Goal: Find specific page/section: Find specific page/section

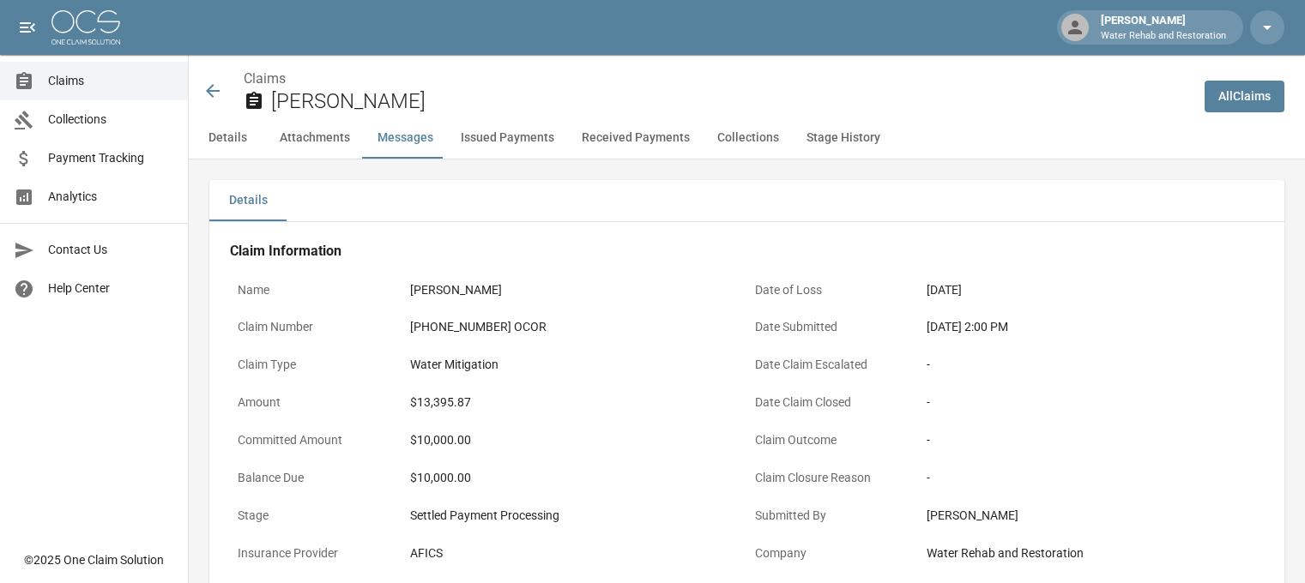
scroll to position [1360, 0]
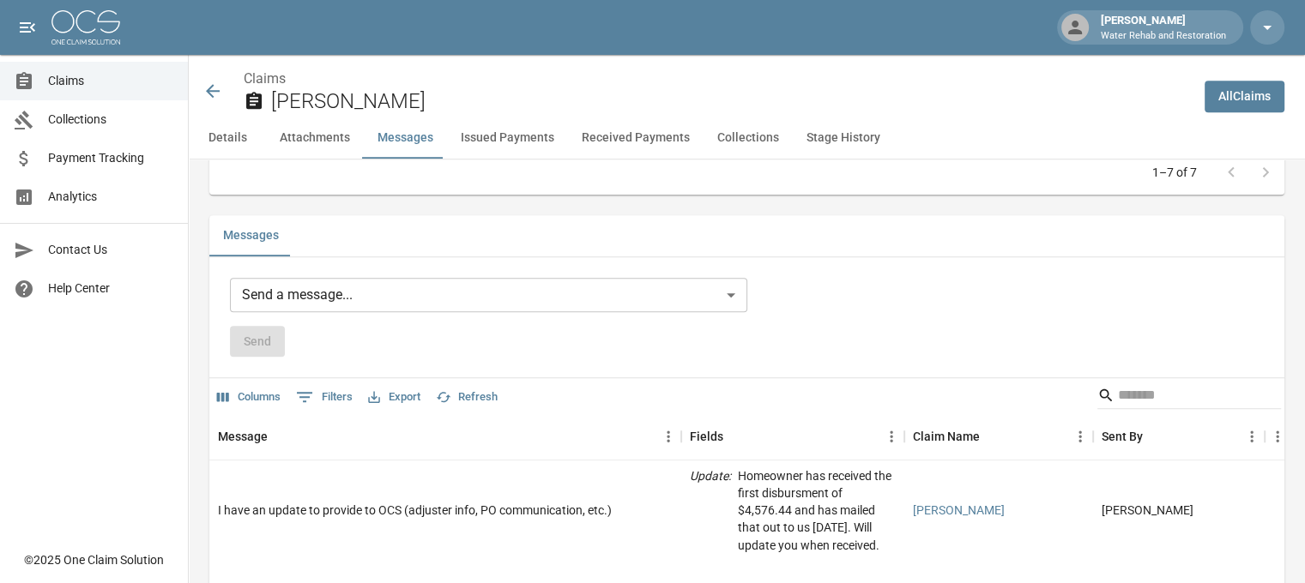
click at [209, 83] on icon at bounding box center [212, 91] width 21 height 21
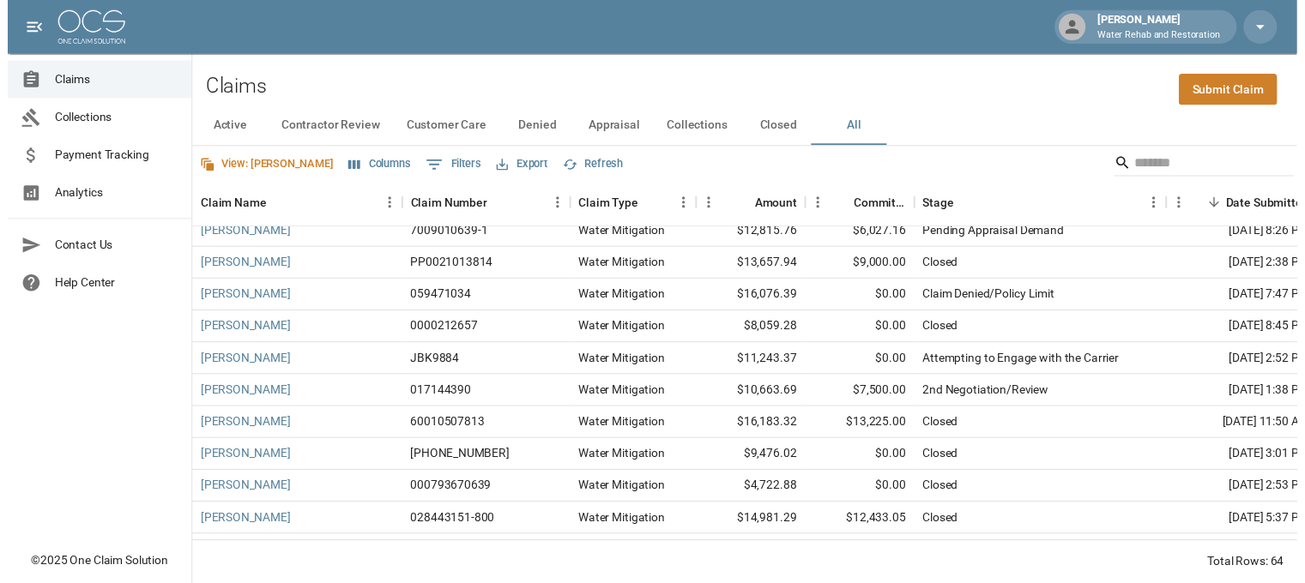
scroll to position [686, 0]
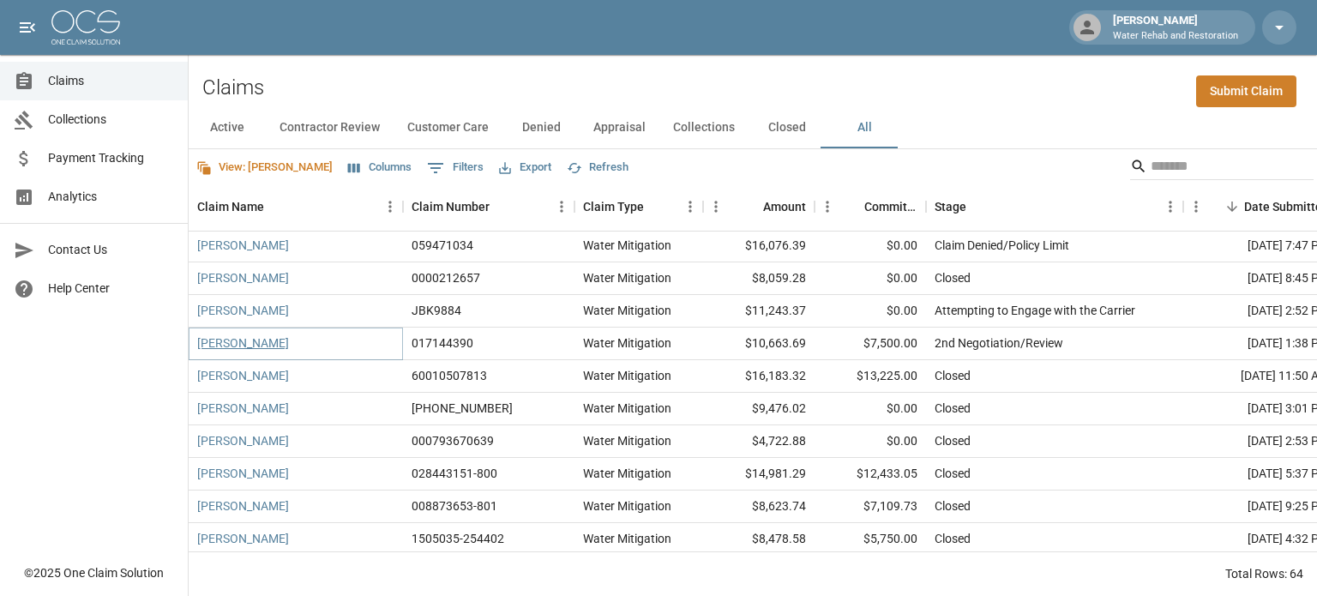
click at [268, 348] on link "[PERSON_NAME]" at bounding box center [243, 343] width 92 height 17
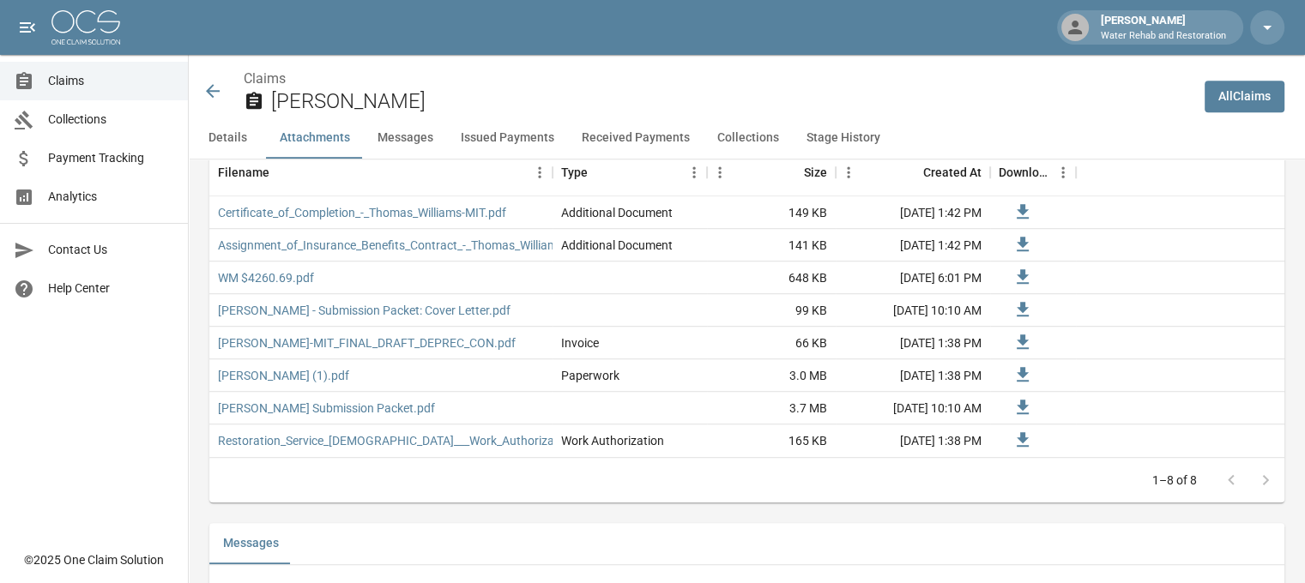
scroll to position [1115, 0]
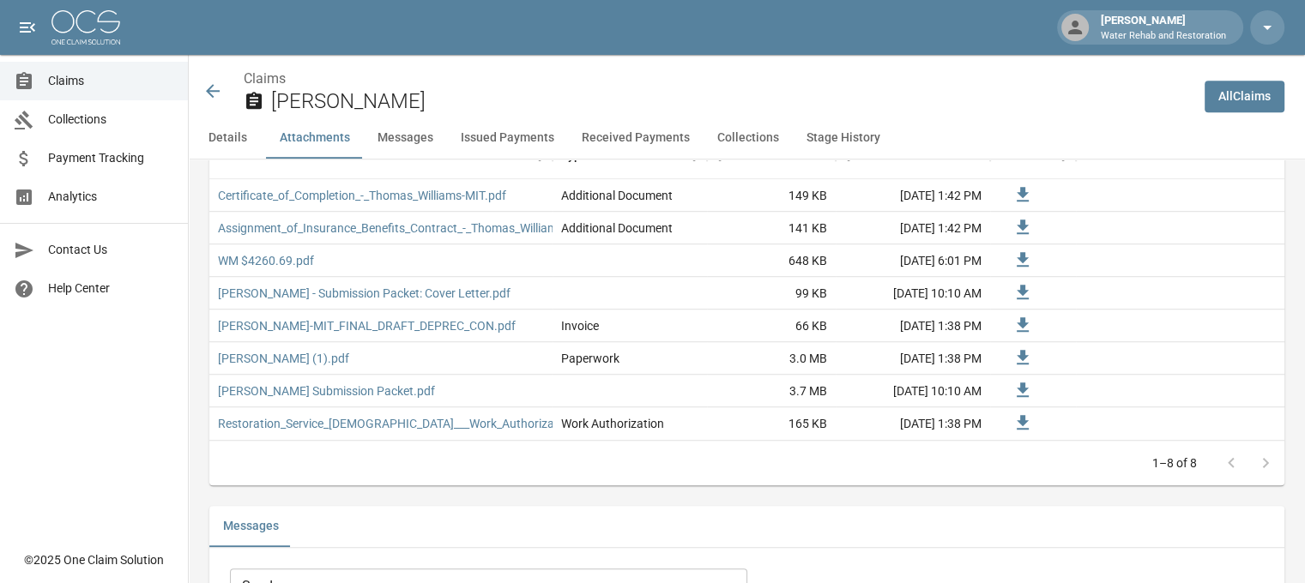
click at [219, 91] on icon at bounding box center [213, 91] width 14 height 14
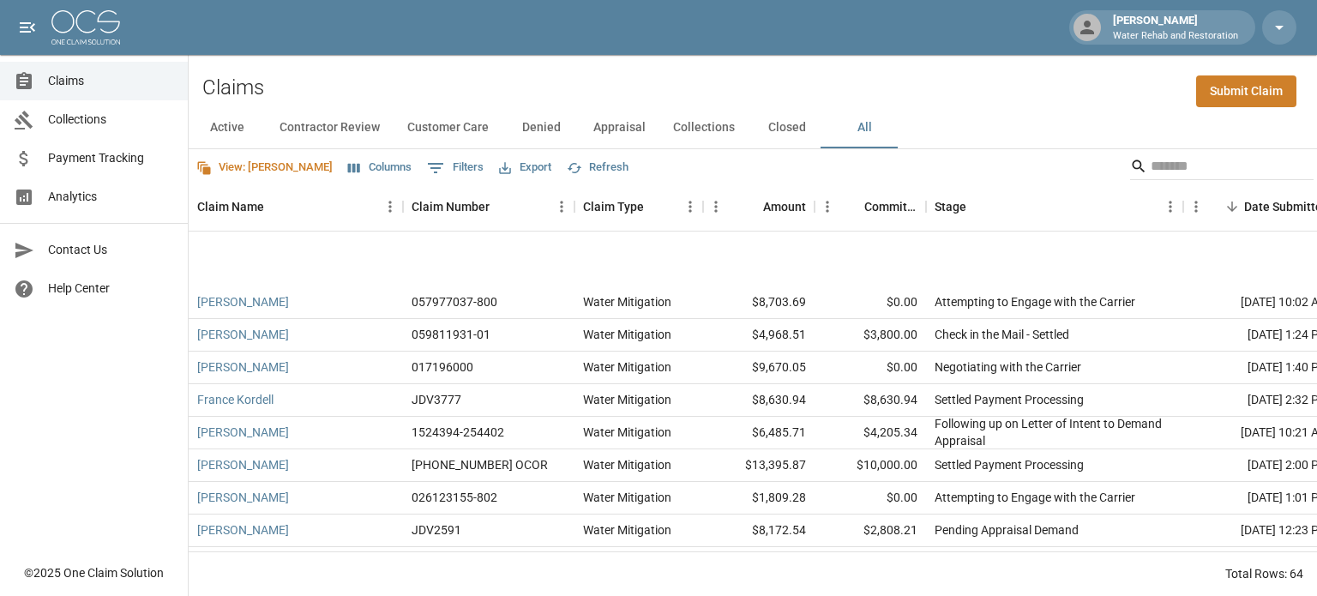
scroll to position [257, 0]
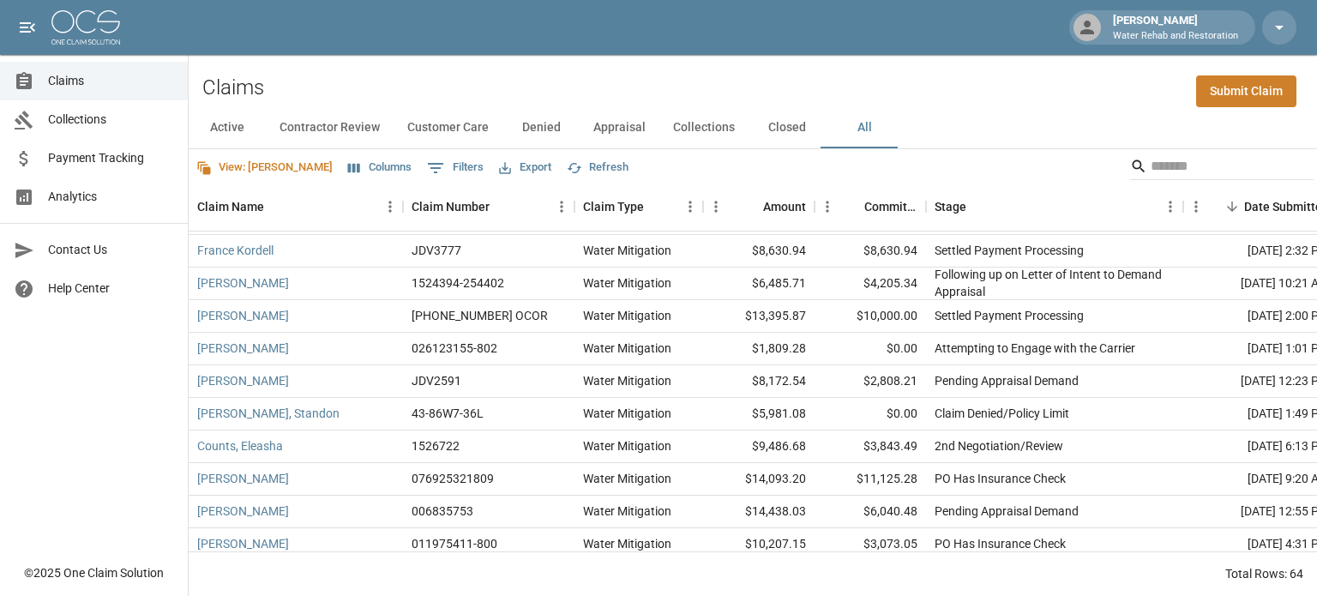
click at [854, 126] on button "All" at bounding box center [864, 127] width 77 height 41
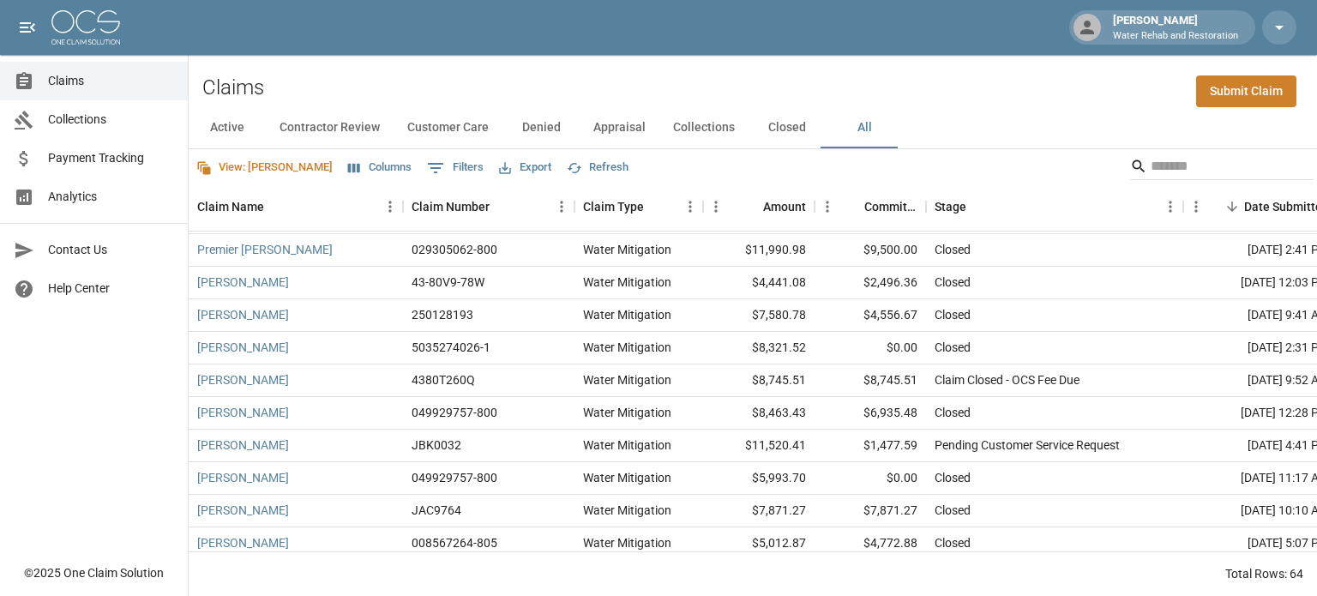
scroll to position [1607, 0]
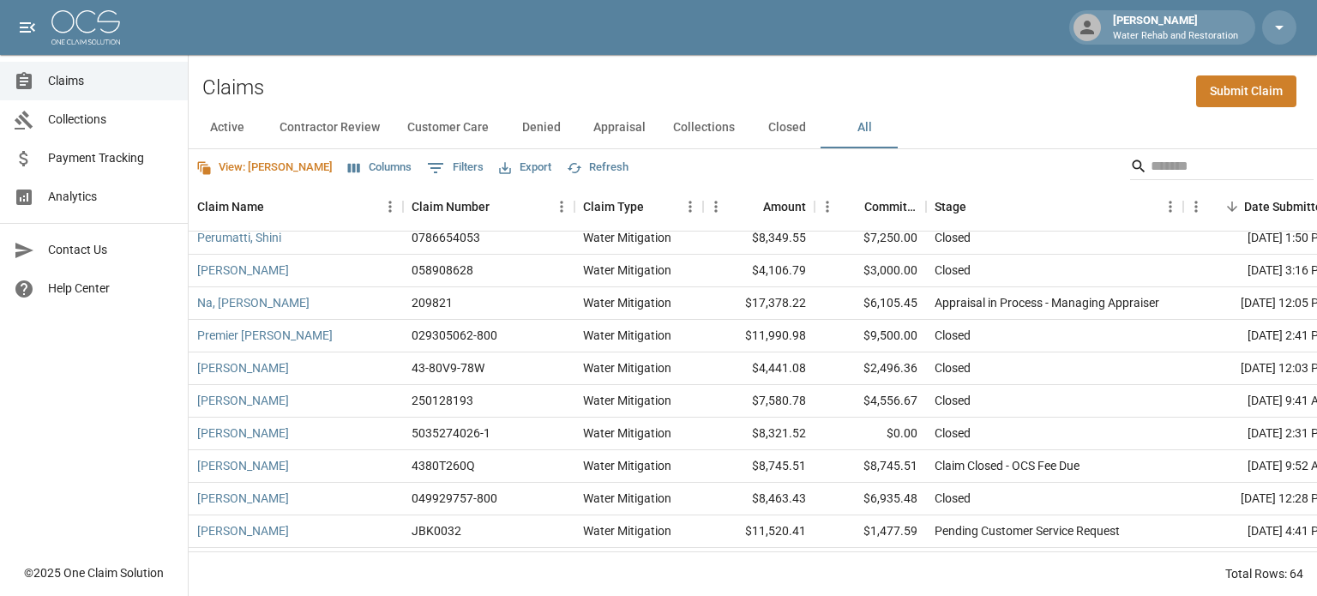
click at [344, 164] on button "Columns" at bounding box center [380, 167] width 72 height 27
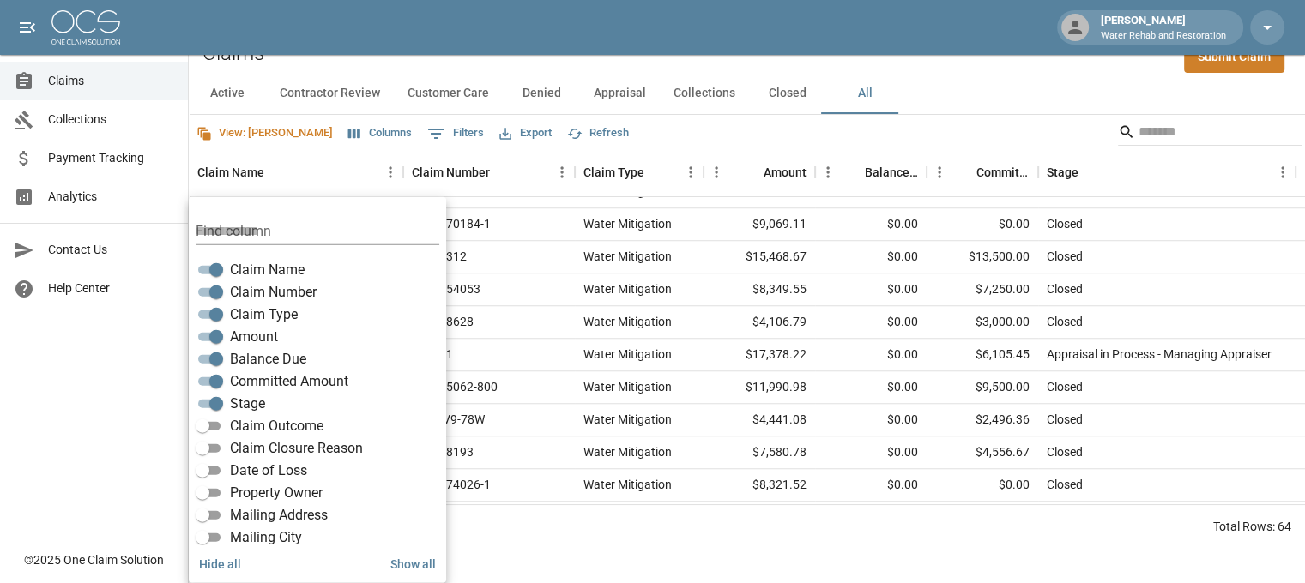
scroll to position [1435, 0]
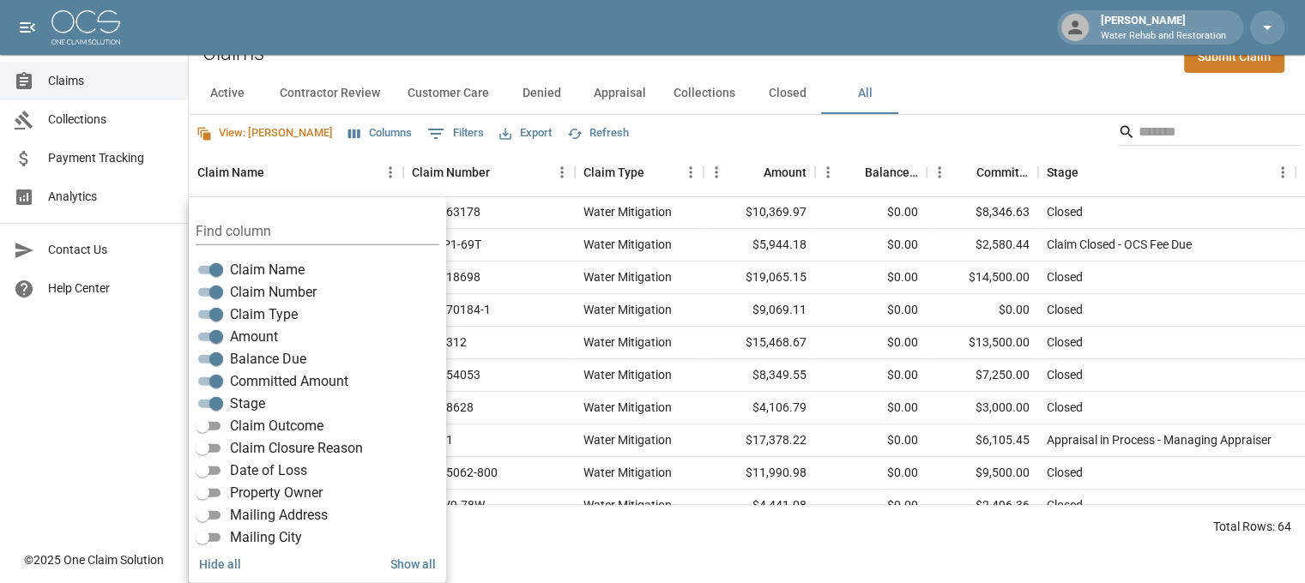
click at [1009, 94] on div "Active Contractor Review Customer Care Denied Appraisal Collections Closed All" at bounding box center [747, 93] width 1116 height 41
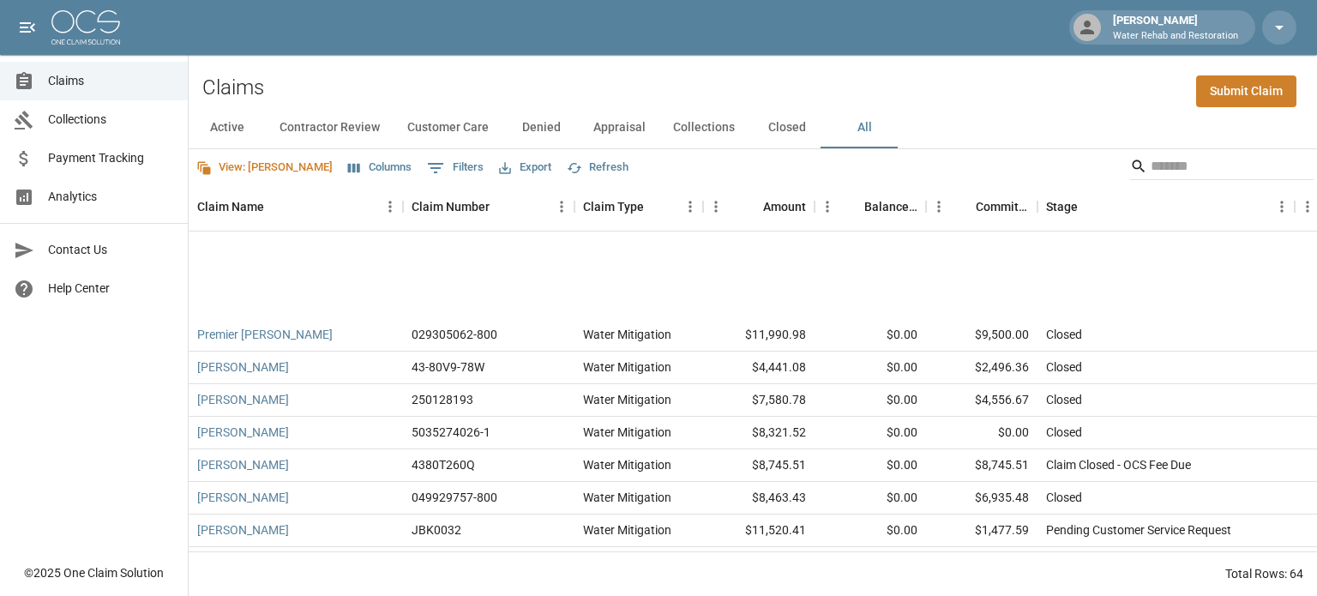
scroll to position [1607, 0]
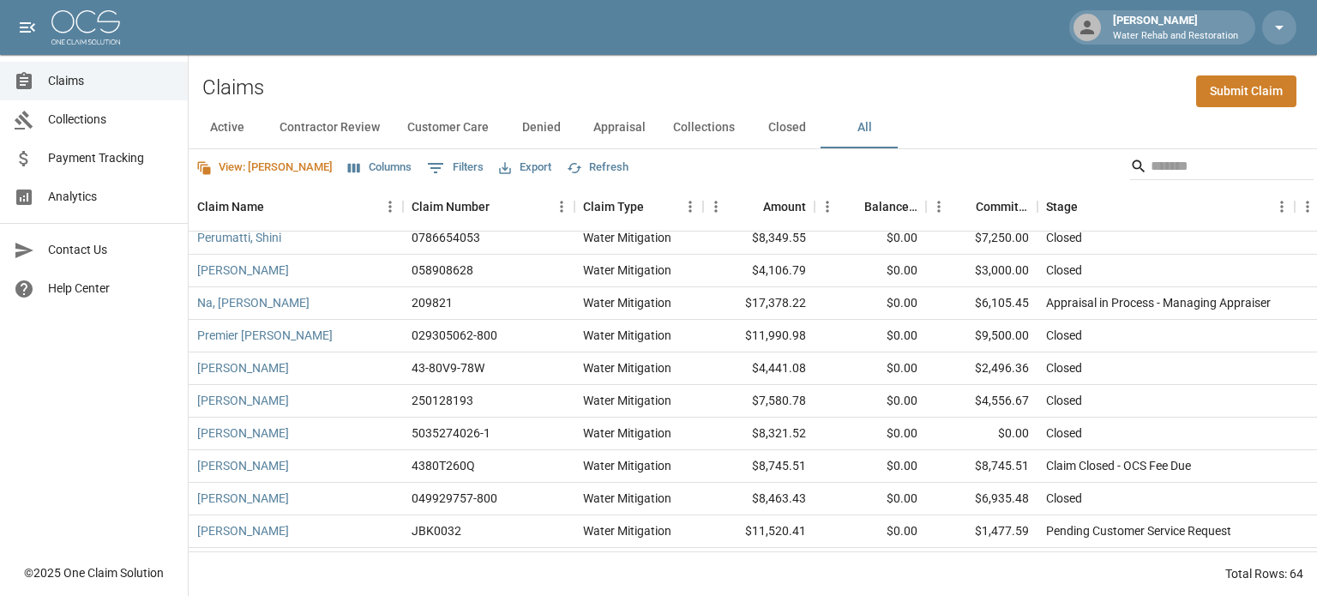
click at [868, 126] on button "All" at bounding box center [864, 127] width 77 height 41
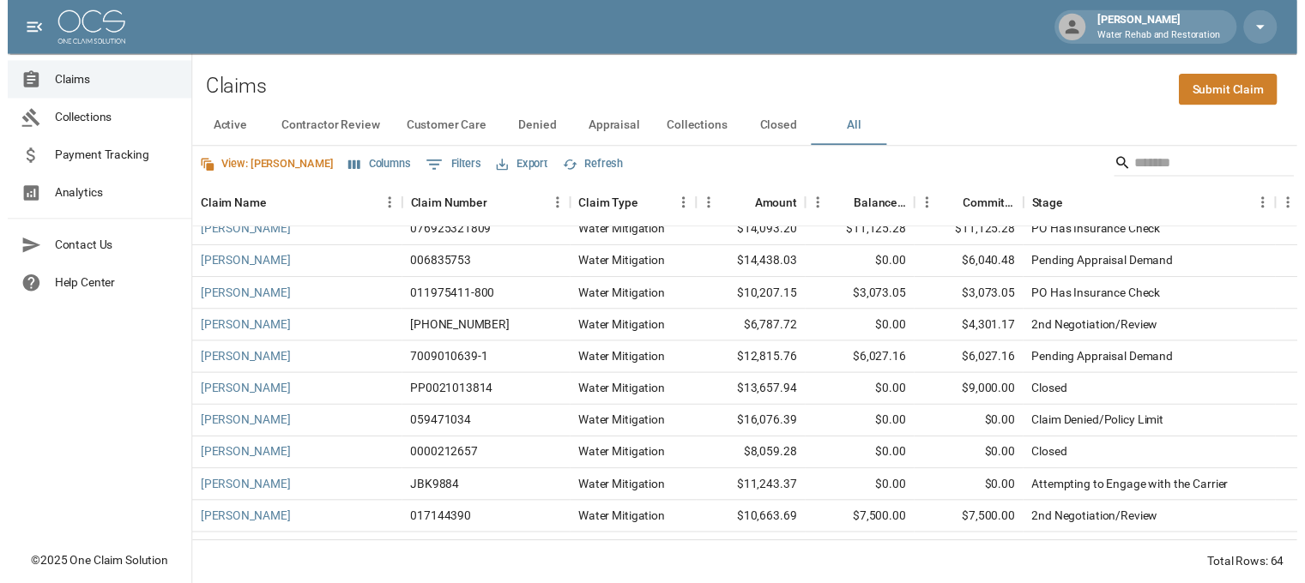
scroll to position [491, 0]
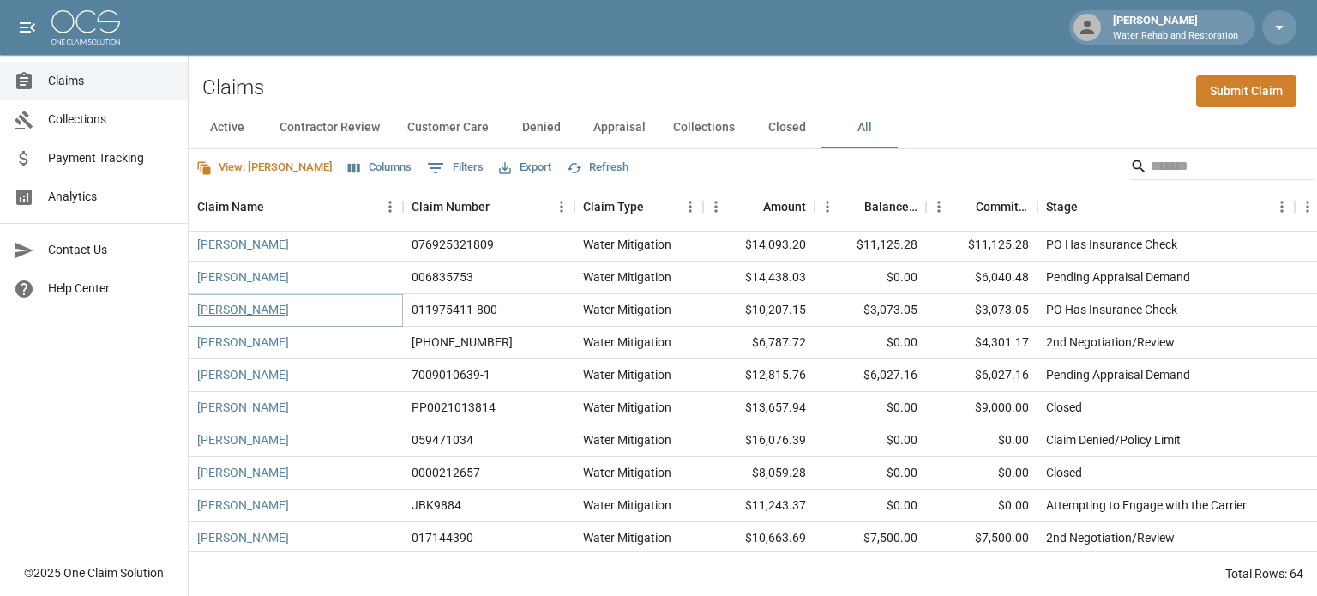
click at [216, 314] on link "[PERSON_NAME]" at bounding box center [243, 309] width 92 height 17
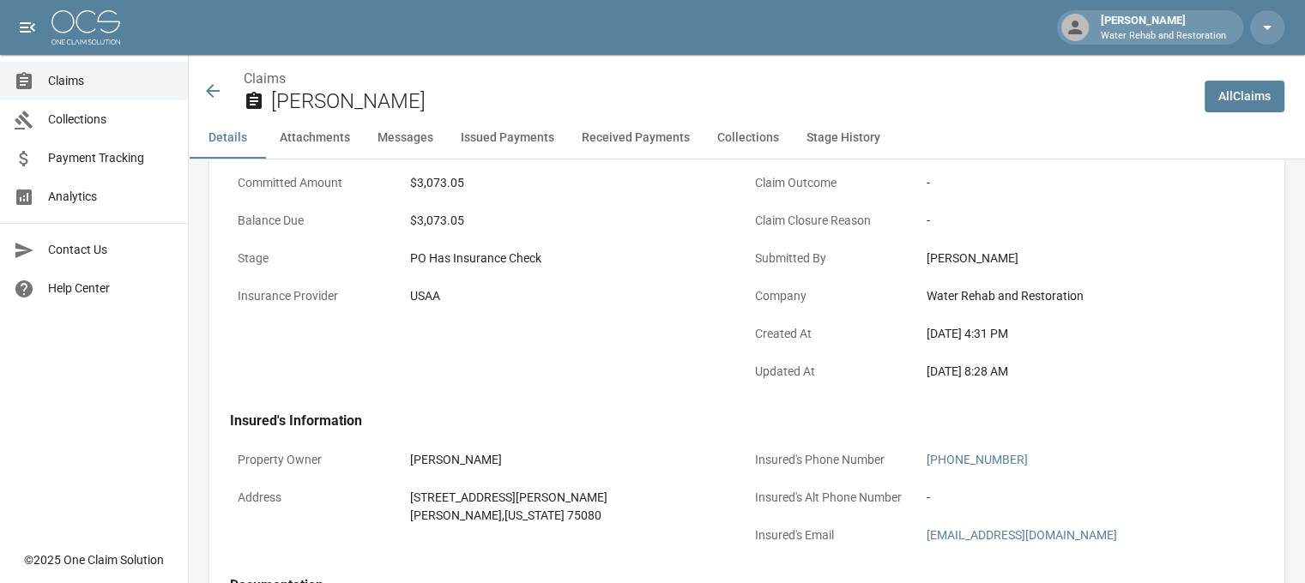
scroll to position [343, 0]
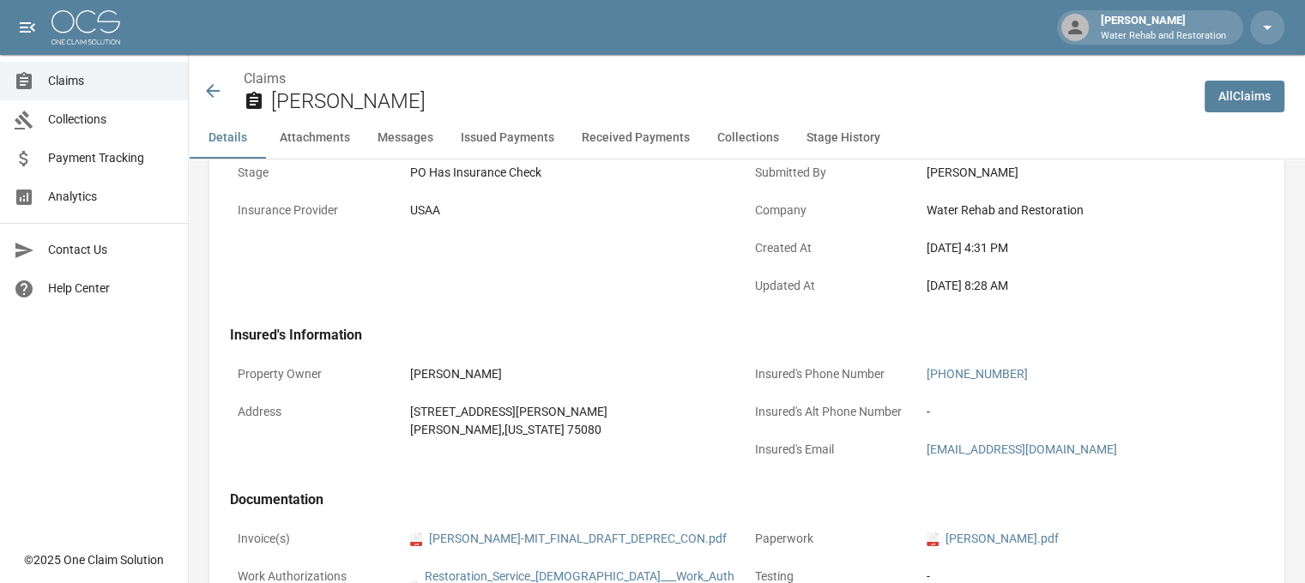
click at [199, 85] on div "Claims [PERSON_NAME]" at bounding box center [690, 86] width 1002 height 63
click at [214, 85] on icon at bounding box center [212, 91] width 21 height 21
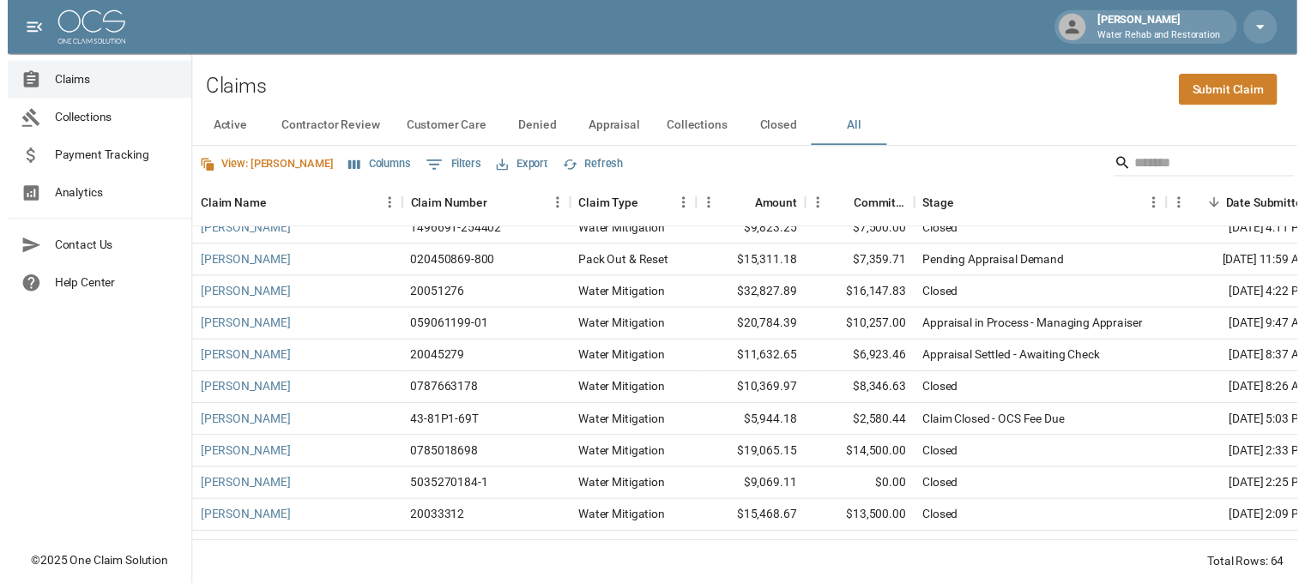
scroll to position [1201, 0]
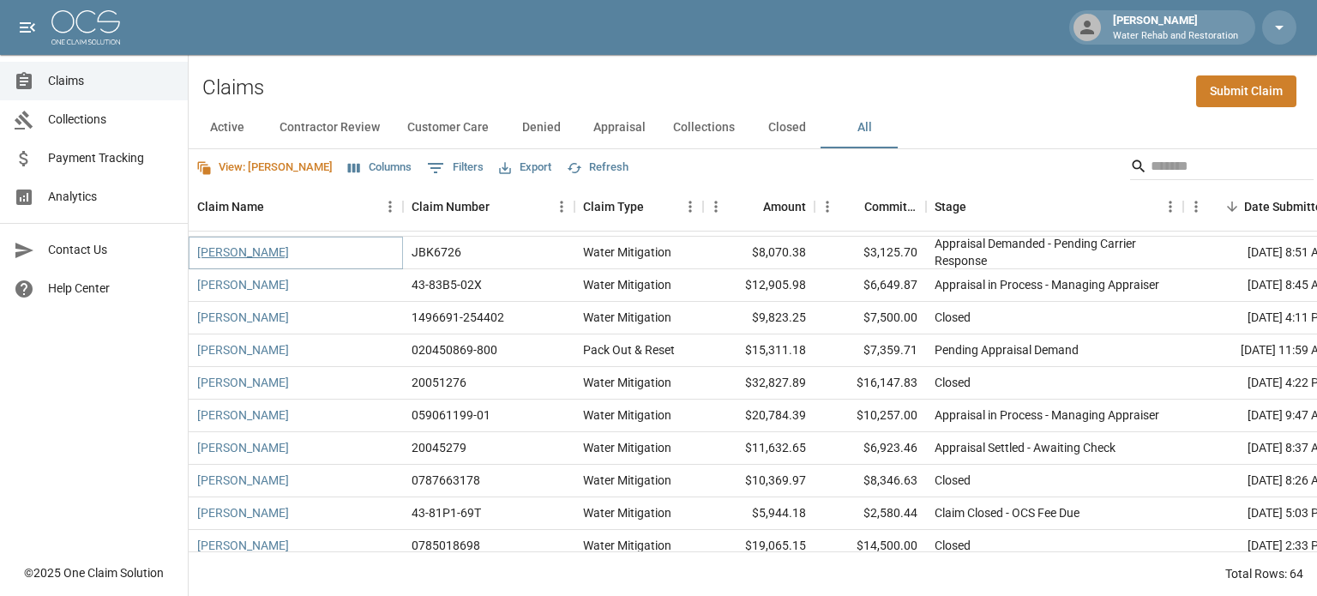
click at [237, 247] on link "[PERSON_NAME]" at bounding box center [243, 252] width 92 height 17
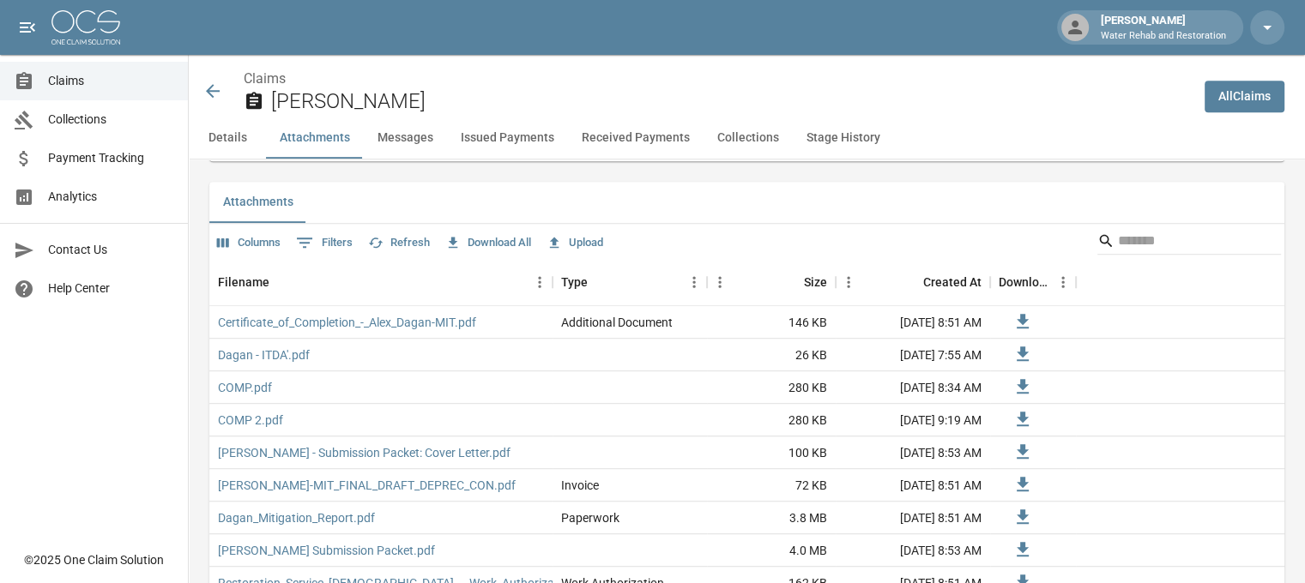
scroll to position [1029, 0]
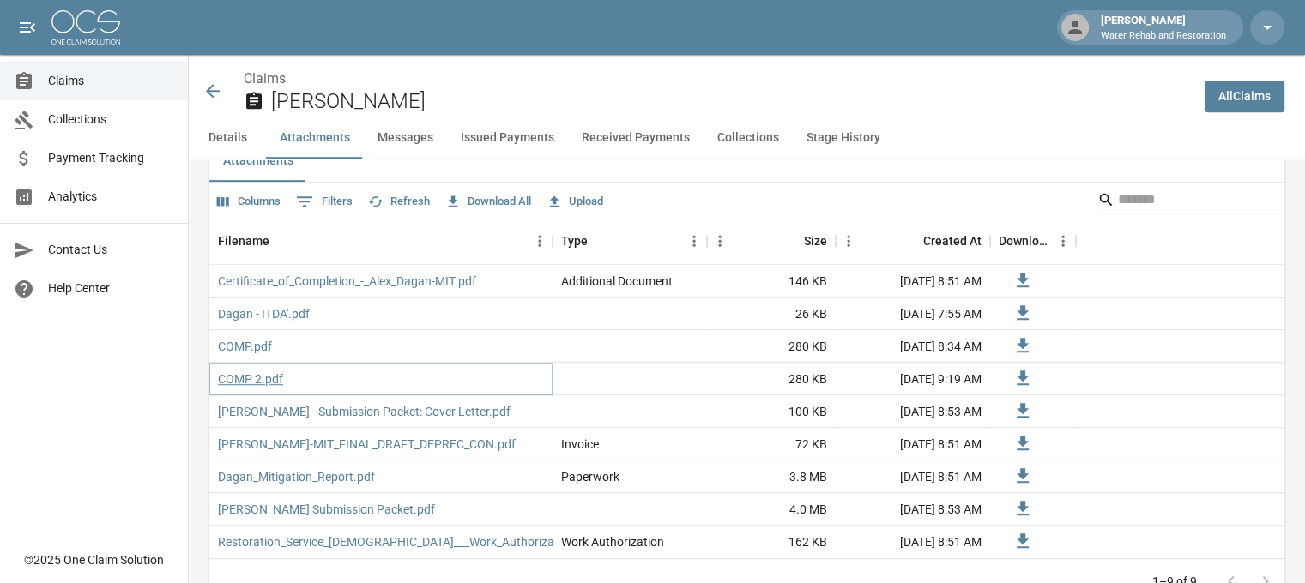
click at [253, 383] on link "COMP 2.pdf" at bounding box center [250, 379] width 65 height 17
